Goal: Task Accomplishment & Management: Manage account settings

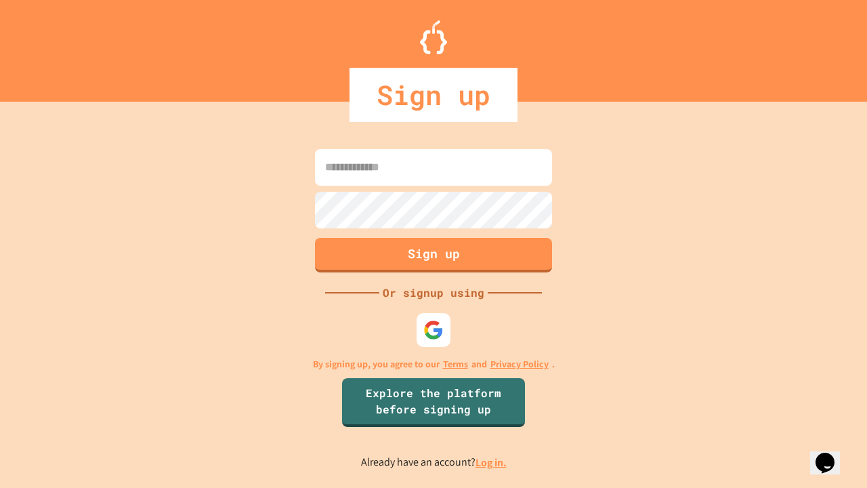
click at [492, 462] on link "Log in." at bounding box center [490, 462] width 31 height 14
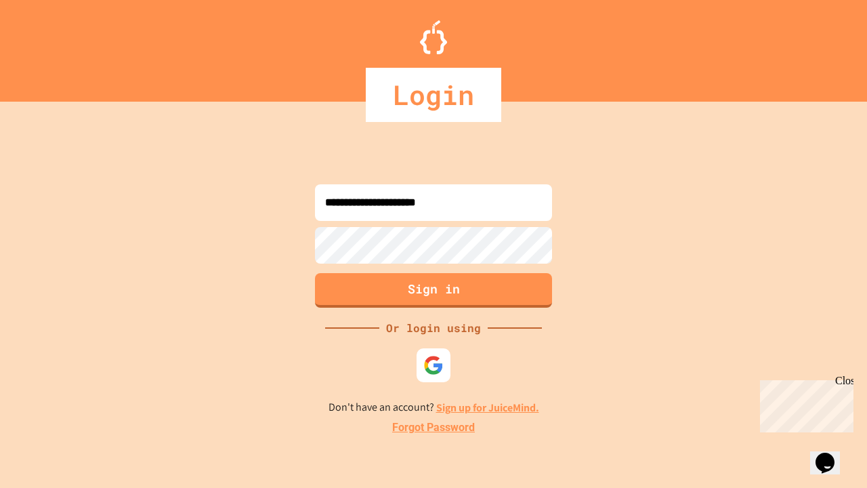
type input "**********"
